Goal: Task Accomplishment & Management: Manage account settings

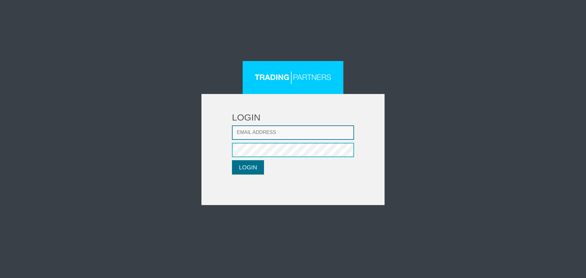
type input "[EMAIL_ADDRESS][DOMAIN_NAME]"
drag, startPoint x: 241, startPoint y: 165, endPoint x: 254, endPoint y: 162, distance: 14.0
click at [241, 165] on button "LOGIN" at bounding box center [248, 167] width 32 height 14
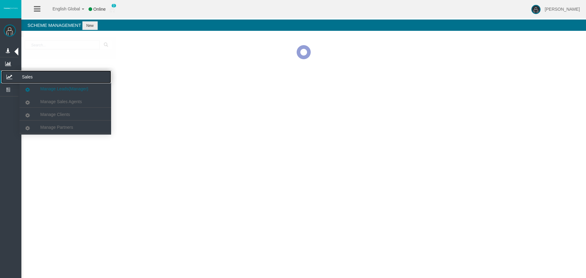
drag, startPoint x: 5, startPoint y: 77, endPoint x: 26, endPoint y: 83, distance: 21.6
click at [5, 77] on icon at bounding box center [9, 77] width 16 height 13
drag, startPoint x: 49, startPoint y: 114, endPoint x: 51, endPoint y: 112, distance: 3.3
click at [49, 114] on span "Manage Clients" at bounding box center [55, 114] width 30 height 5
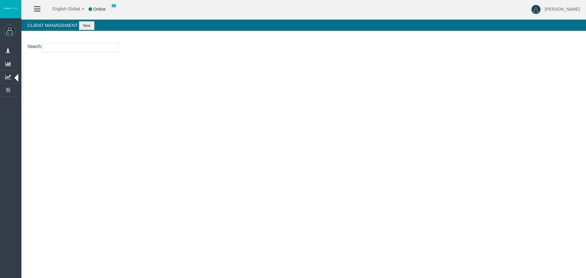
click at [54, 43] on input "number" at bounding box center [80, 47] width 76 height 9
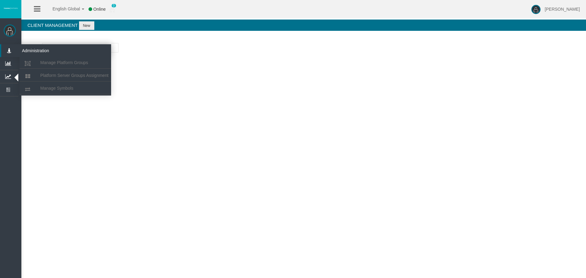
paste input "29003863"
type input "29003863"
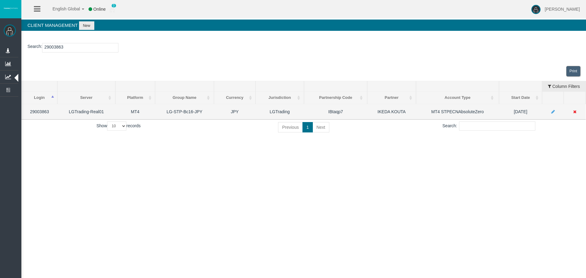
click at [574, 112] on icon at bounding box center [574, 112] width 3 height 4
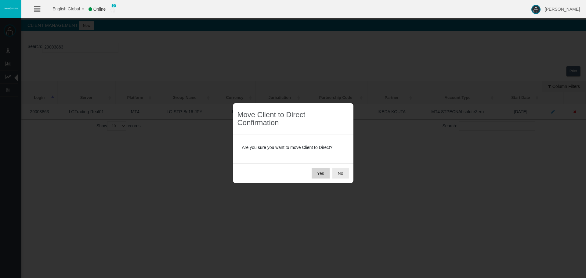
click at [317, 174] on button "Yes" at bounding box center [321, 173] width 18 height 10
